Goal: Information Seeking & Learning: Learn about a topic

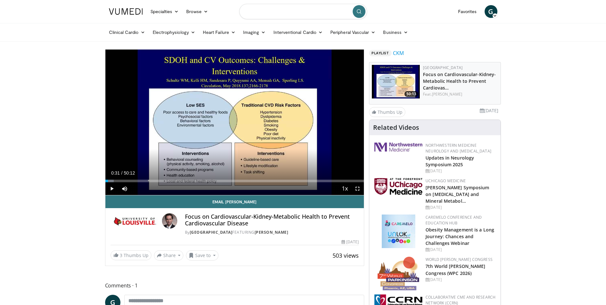
click at [269, 12] on input "Search topics, interventions" at bounding box center [303, 11] width 128 height 15
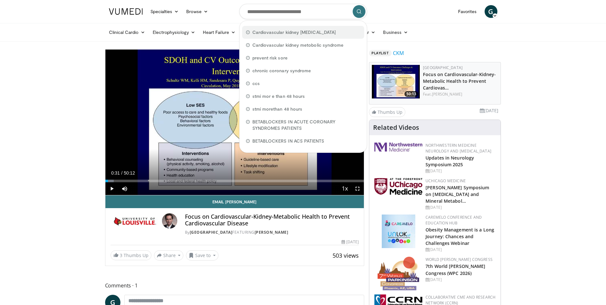
click at [268, 34] on span "Cardiovascular kidney metabolic syndrome" at bounding box center [294, 32] width 84 height 6
type input "**********"
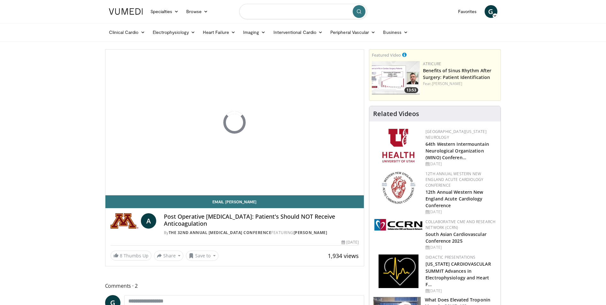
click at [277, 14] on input "Search topics, interventions" at bounding box center [303, 11] width 128 height 15
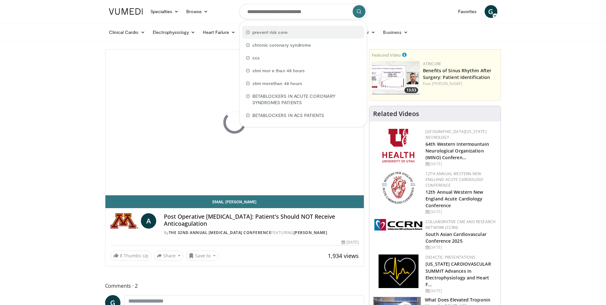
click at [281, 32] on span "prevent risk sore" at bounding box center [269, 32] width 35 height 6
type input "**********"
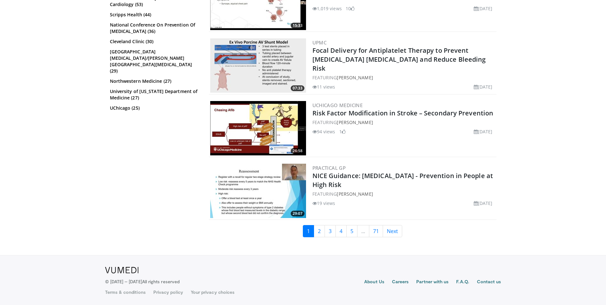
scroll to position [1544, 0]
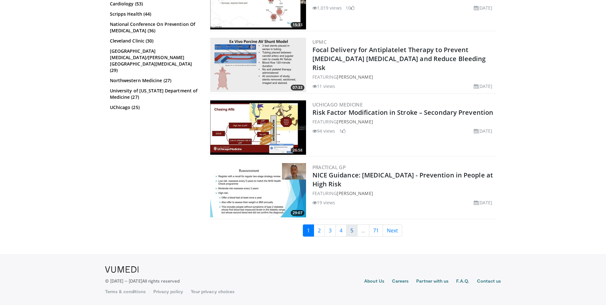
click at [354, 232] on link "5" at bounding box center [351, 230] width 11 height 12
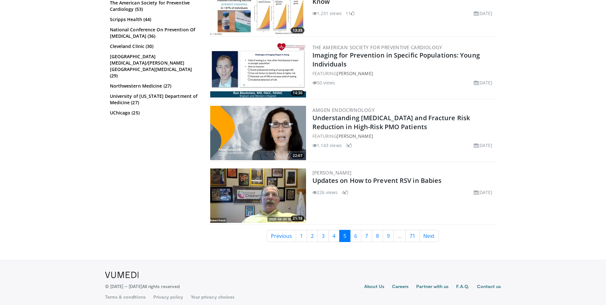
scroll to position [1475, 0]
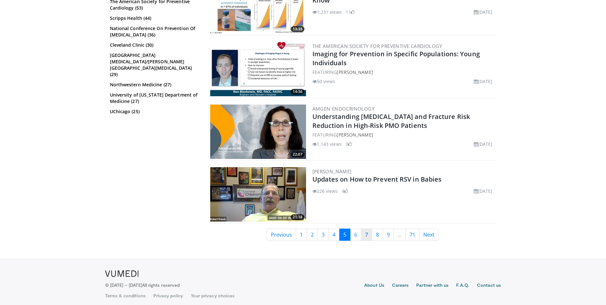
click at [365, 233] on link "7" at bounding box center [366, 234] width 11 height 12
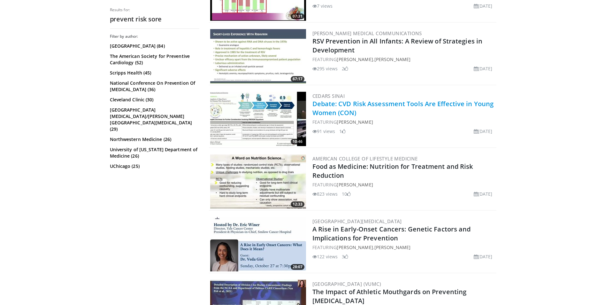
scroll to position [1278, 0]
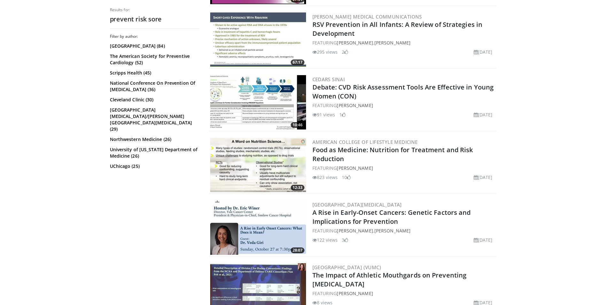
click at [268, 84] on img at bounding box center [258, 102] width 96 height 54
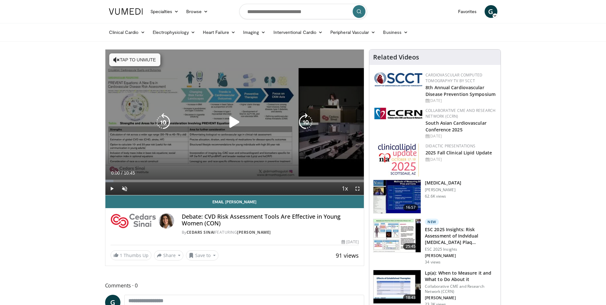
click at [232, 121] on icon "Video Player" at bounding box center [235, 122] width 18 height 18
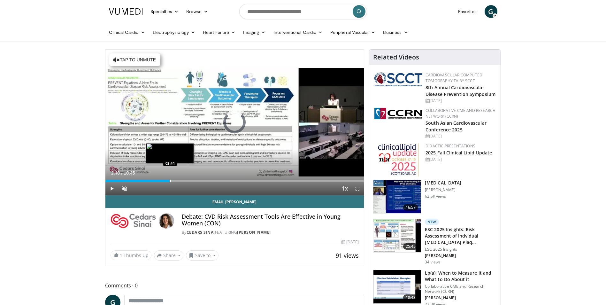
click at [170, 182] on div "Progress Bar" at bounding box center [170, 181] width 1 height 3
click at [199, 180] on div "Progress Bar" at bounding box center [199, 181] width 1 height 3
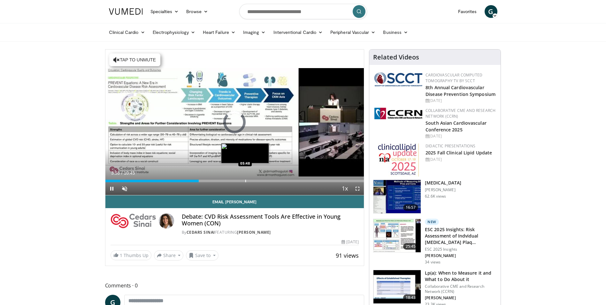
click at [245, 181] on div "Progress Bar" at bounding box center [245, 181] width 1 height 3
click at [112, 186] on span "Video Player" at bounding box center [111, 188] width 13 height 13
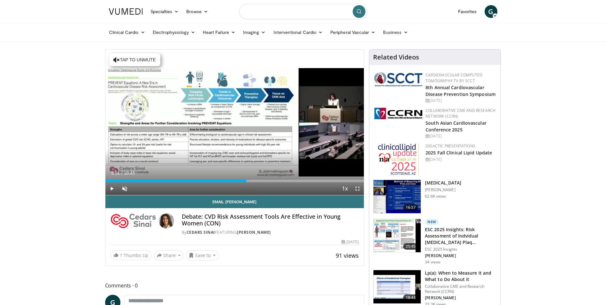
click at [320, 7] on input "Search topics, interventions" at bounding box center [303, 11] width 128 height 15
click at [279, 7] on input "Search topics, interventions" at bounding box center [303, 11] width 128 height 15
click at [253, 10] on input "Search topics, interventions" at bounding box center [303, 11] width 128 height 15
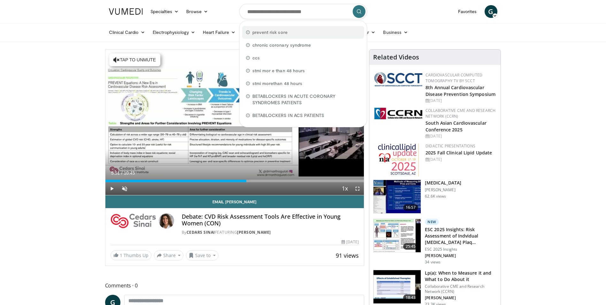
click at [261, 29] on div "prevent risk sore" at bounding box center [303, 32] width 122 height 13
type input "**********"
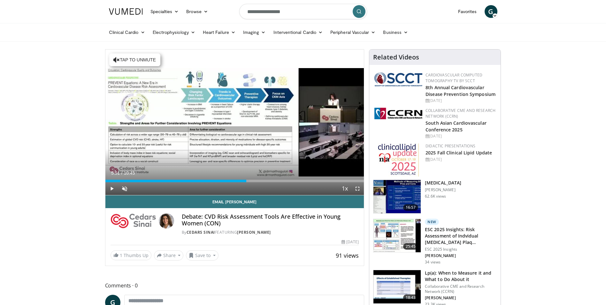
click at [359, 12] on icon "submit" at bounding box center [359, 11] width 5 height 5
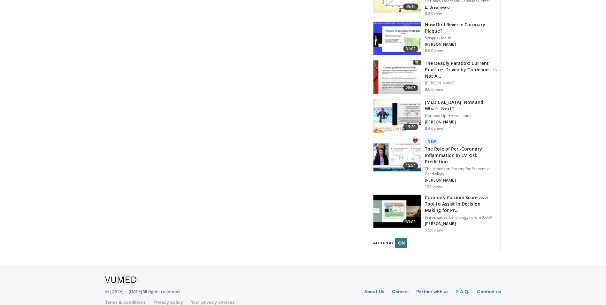
scroll to position [801, 0]
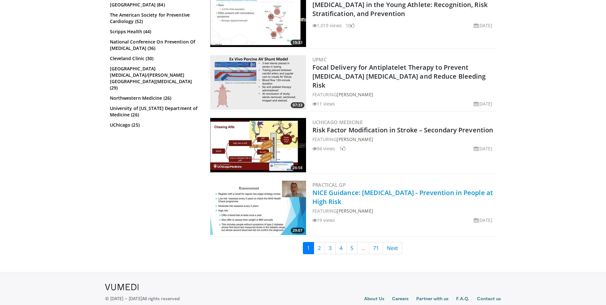
scroll to position [1544, 0]
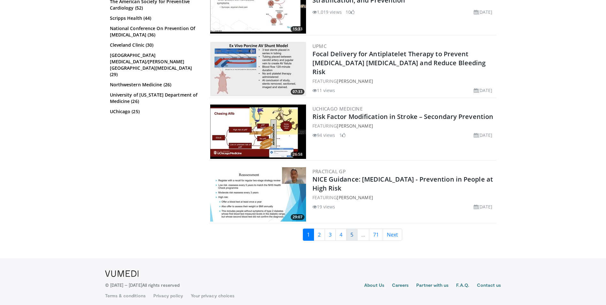
click at [350, 228] on link "5" at bounding box center [351, 234] width 11 height 12
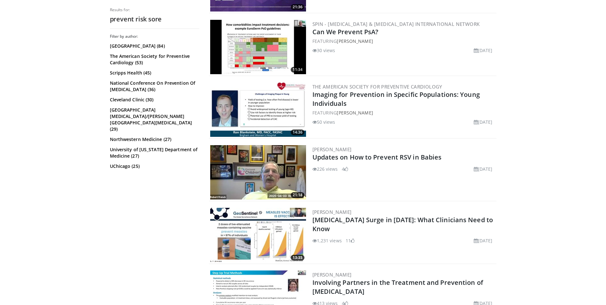
scroll to position [1475, 0]
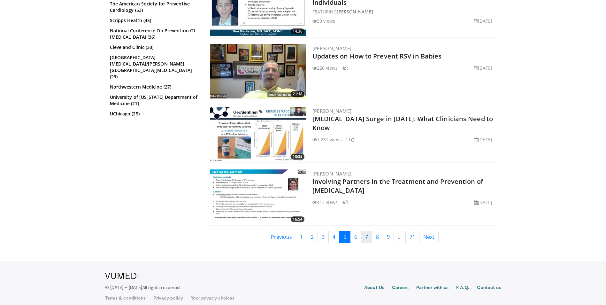
click at [364, 233] on link "7" at bounding box center [366, 237] width 11 height 12
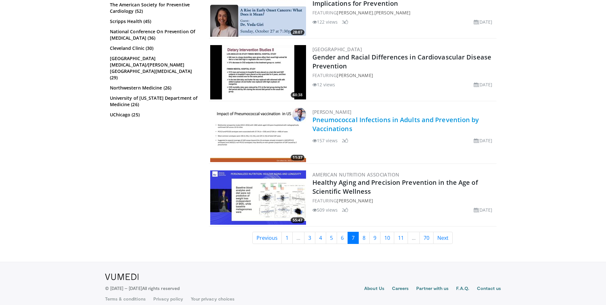
scroll to position [1562, 0]
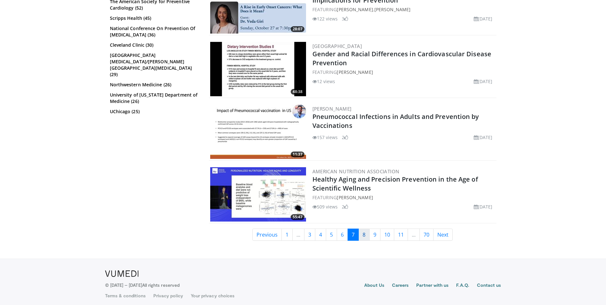
click at [367, 233] on link "8" at bounding box center [364, 234] width 11 height 12
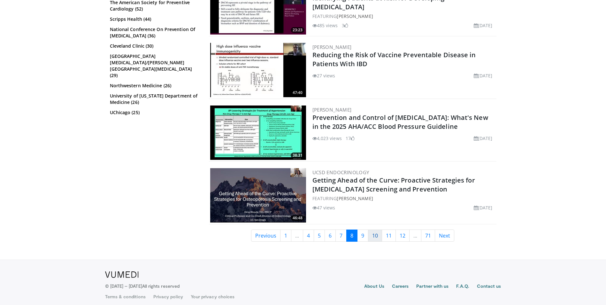
scroll to position [1475, 0]
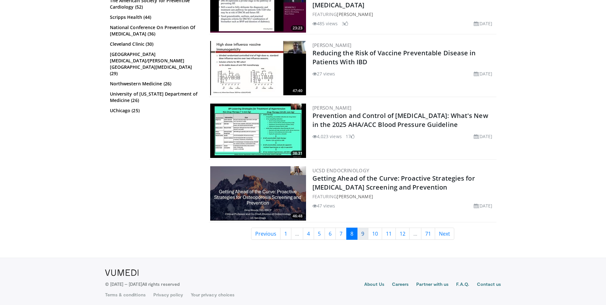
click at [362, 232] on link "9" at bounding box center [362, 234] width 11 height 12
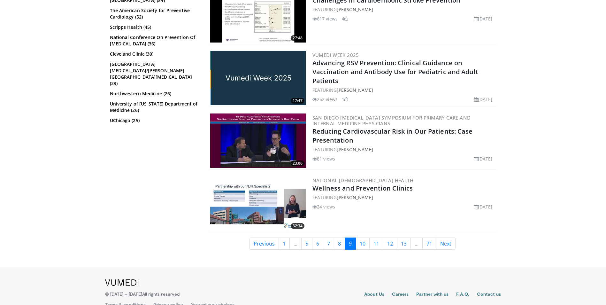
scroll to position [1538, 0]
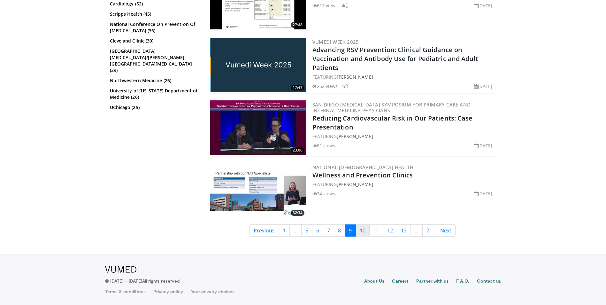
click at [363, 233] on link "10" at bounding box center [363, 230] width 14 height 12
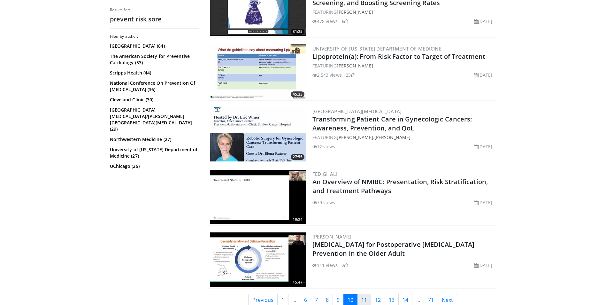
scroll to position [1475, 0]
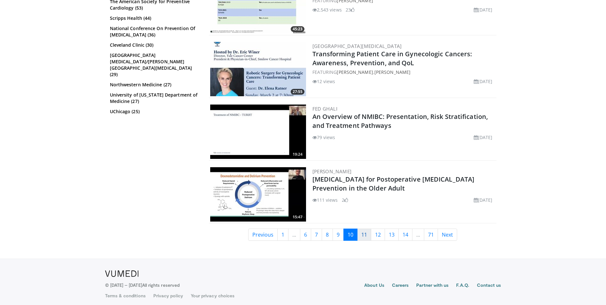
click at [362, 229] on link "11" at bounding box center [364, 234] width 14 height 12
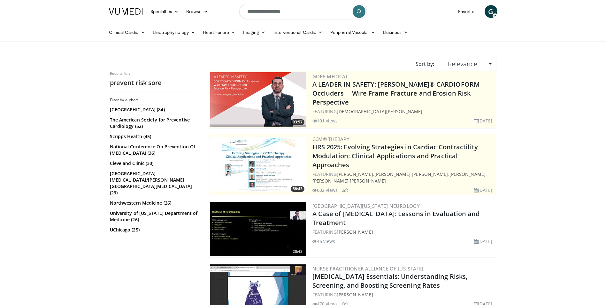
click at [495, 17] on icon at bounding box center [495, 15] width 4 height 4
click at [205, 11] on icon at bounding box center [206, 11] width 4 height 4
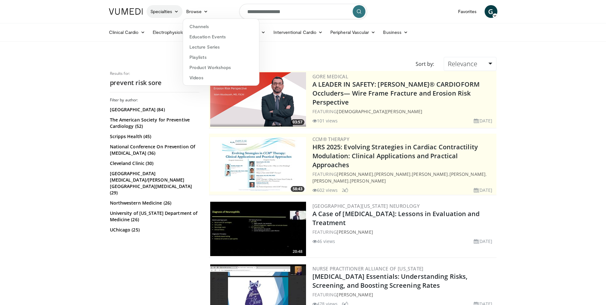
click at [179, 11] on icon at bounding box center [176, 11] width 4 height 4
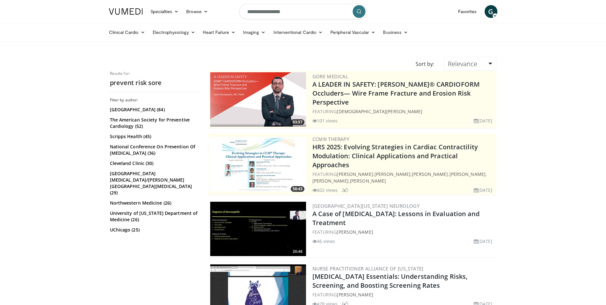
click at [265, 11] on input "**********" at bounding box center [303, 11] width 128 height 15
drag, startPoint x: 105, startPoint y: 128, endPoint x: 120, endPoint y: 127, distance: 14.1
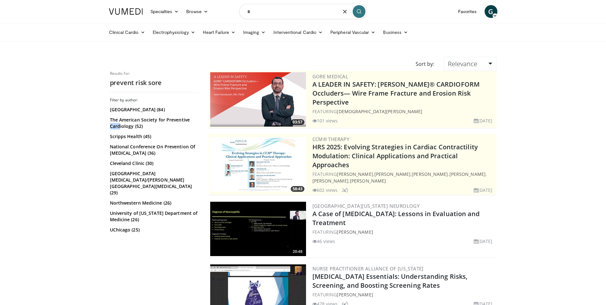
copy link "Card"
click at [253, 13] on input "*" at bounding box center [303, 11] width 128 height 15
paste input "***"
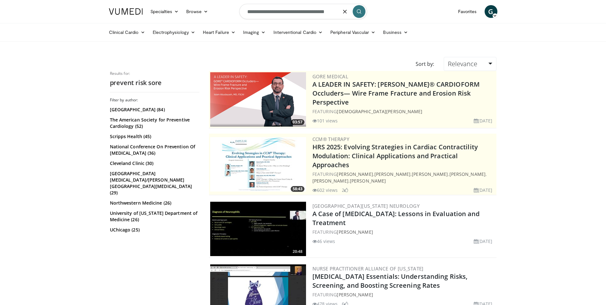
type input "**********"
click at [361, 10] on icon "submit" at bounding box center [359, 11] width 5 height 5
click at [304, 11] on input "**********" at bounding box center [303, 11] width 128 height 15
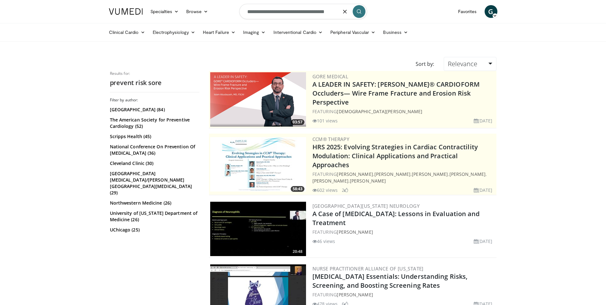
click at [304, 11] on input "**********" at bounding box center [303, 11] width 128 height 15
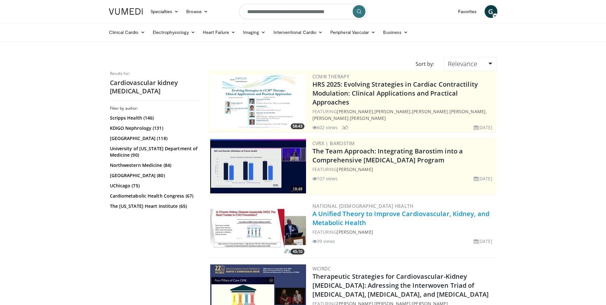
click at [395, 209] on link "A Unified Theory to Improve Cardiovascular, Kidney, and Metabolic Health" at bounding box center [401, 218] width 177 height 18
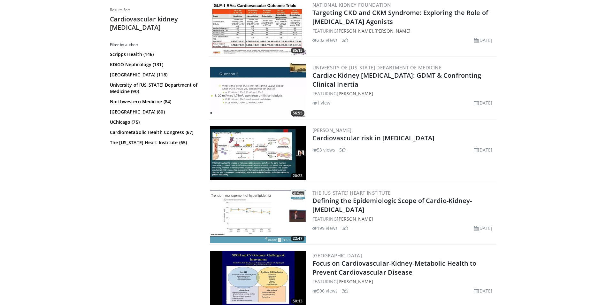
scroll to position [607, 0]
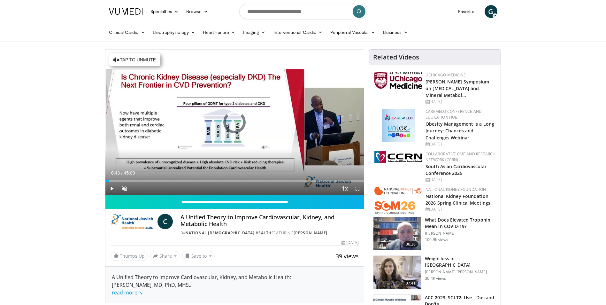
drag, startPoint x: 110, startPoint y: 181, endPoint x: 195, endPoint y: 182, distance: 85.0
click at [195, 182] on div "Current Time 0:43 / Duration 45:09 Play Skip Backward Skip Forward Unmute 0% Lo…" at bounding box center [234, 188] width 259 height 13
